Goal: Information Seeking & Learning: Understand process/instructions

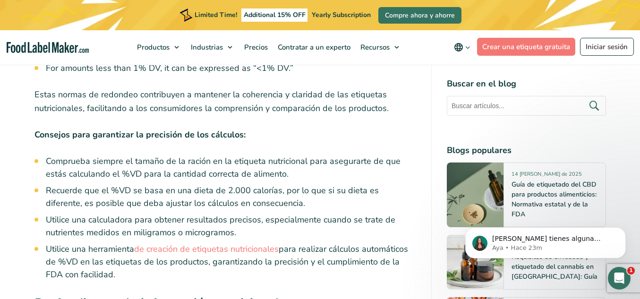
scroll to position [3509, 0]
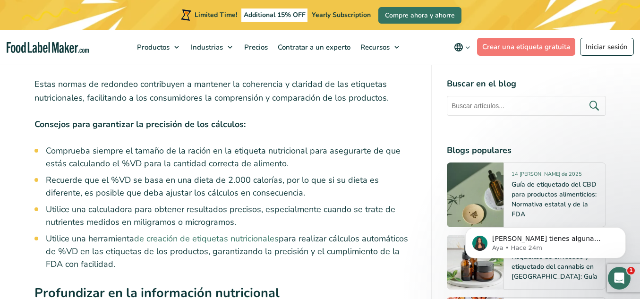
click at [181, 233] on link "de creación de etiquetas nutricionales" at bounding box center [206, 238] width 145 height 11
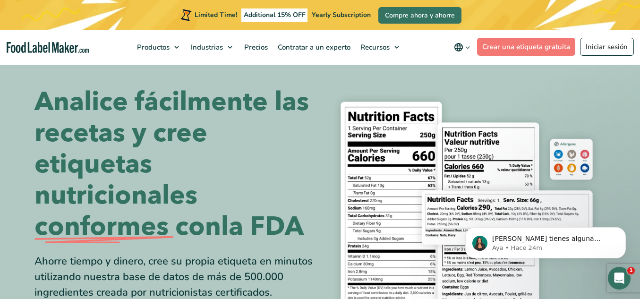
scroll to position [47, 0]
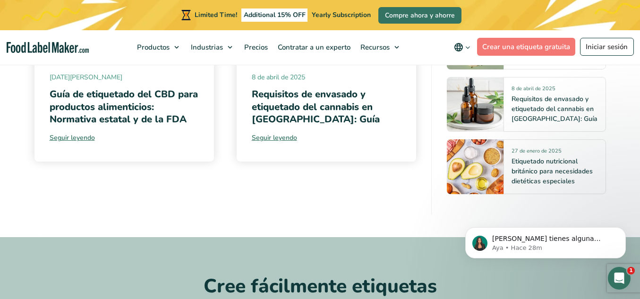
scroll to position [6154, 0]
